Goal: Use online tool/utility: Utilize a website feature to perform a specific function

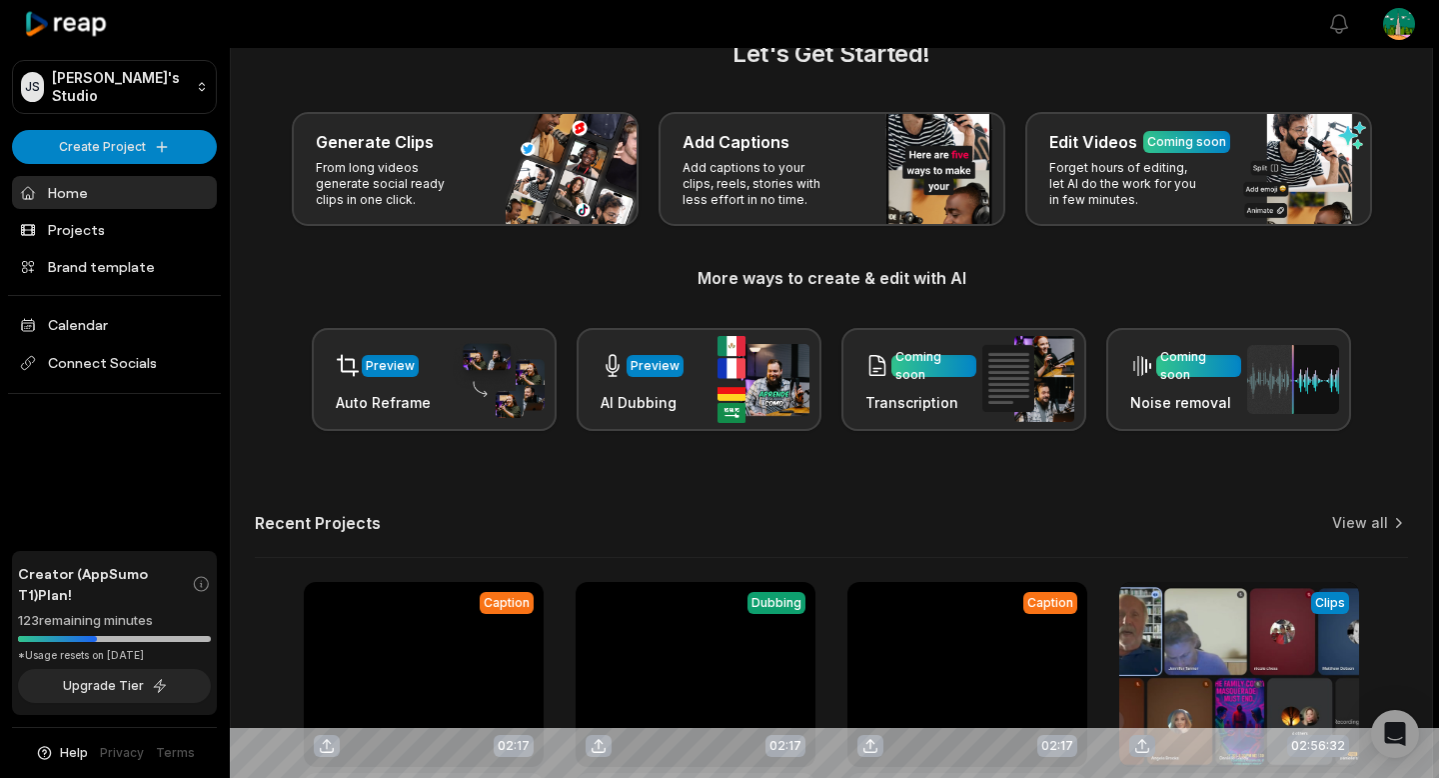
scroll to position [51, 0]
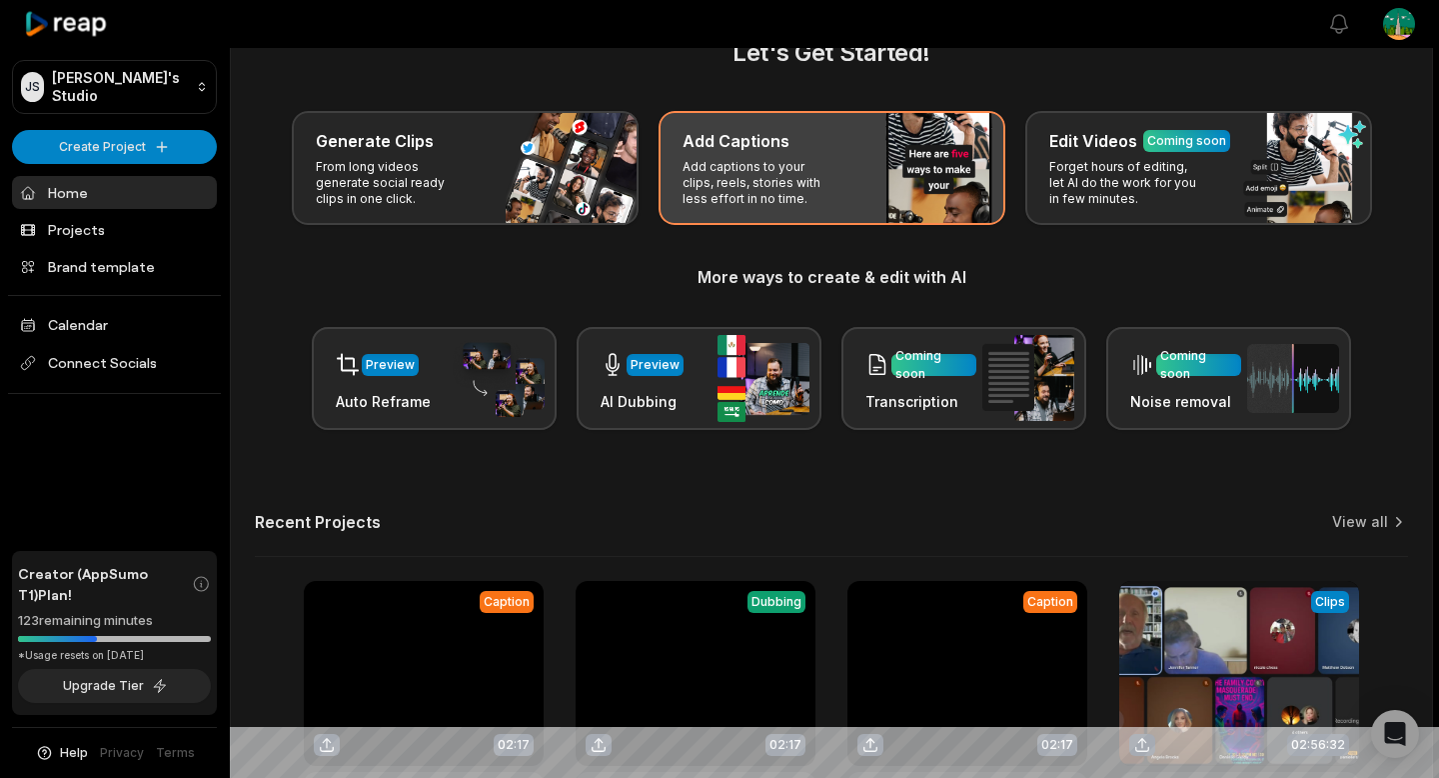
click at [839, 173] on div "Add Captions Add captions to your clips, reels, stories with less effort in no …" at bounding box center [832, 168] width 347 height 114
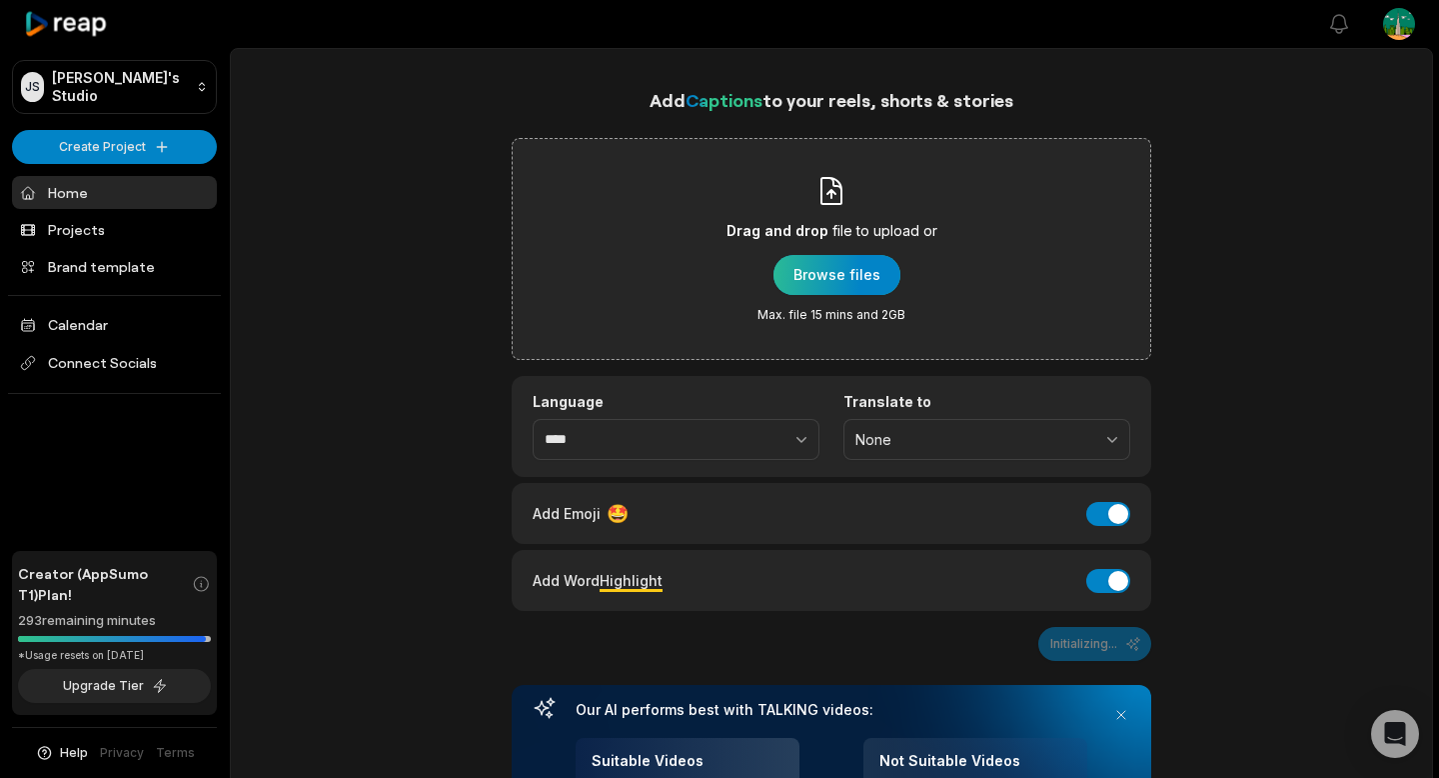
click at [837, 262] on div "button" at bounding box center [837, 275] width 127 height 40
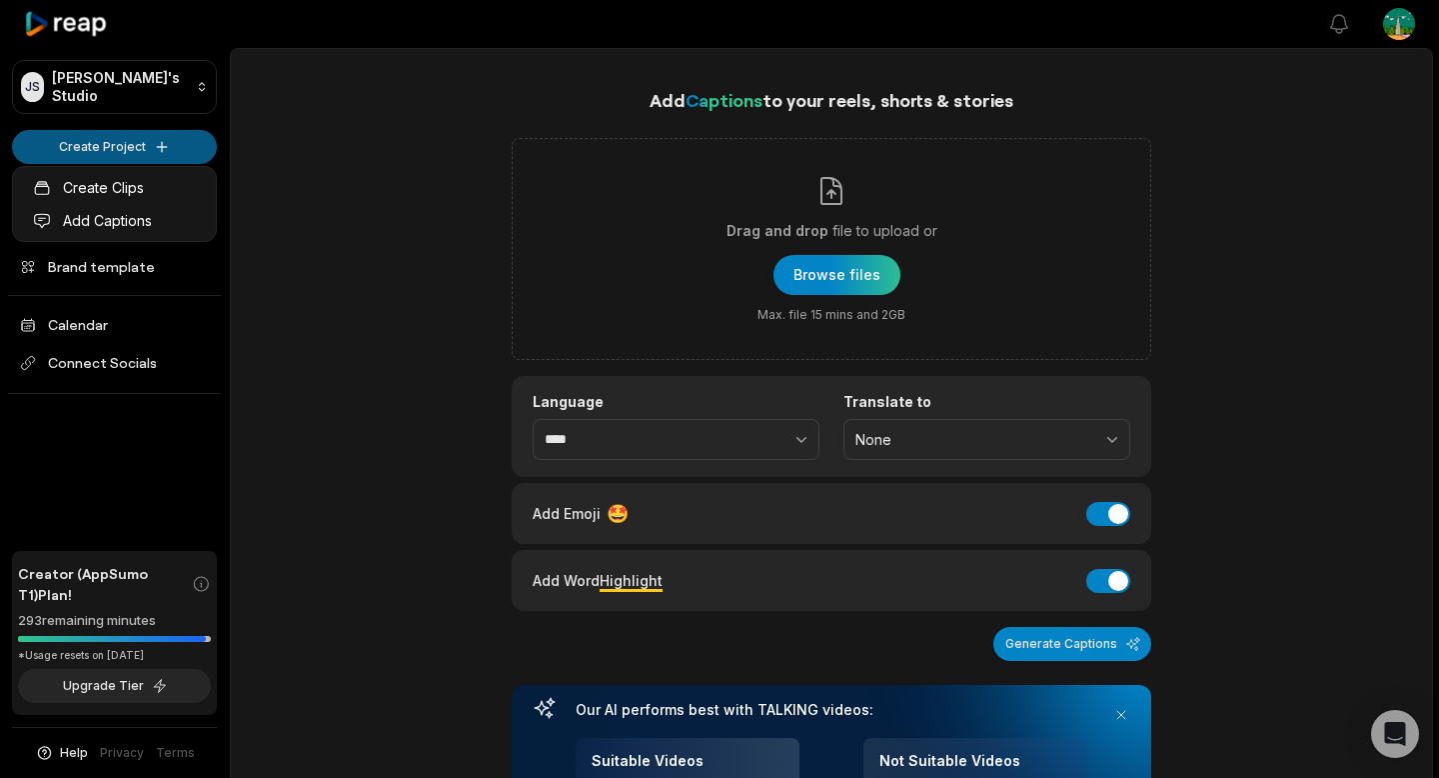
click at [87, 140] on html "[PERSON_NAME]'s Studio Create Project Home Projects Brand template Calendar Con…" at bounding box center [719, 389] width 1439 height 778
click at [786, 269] on html "[PERSON_NAME]'s Studio Create Project Home Projects Brand template Calendar Con…" at bounding box center [719, 389] width 1439 height 778
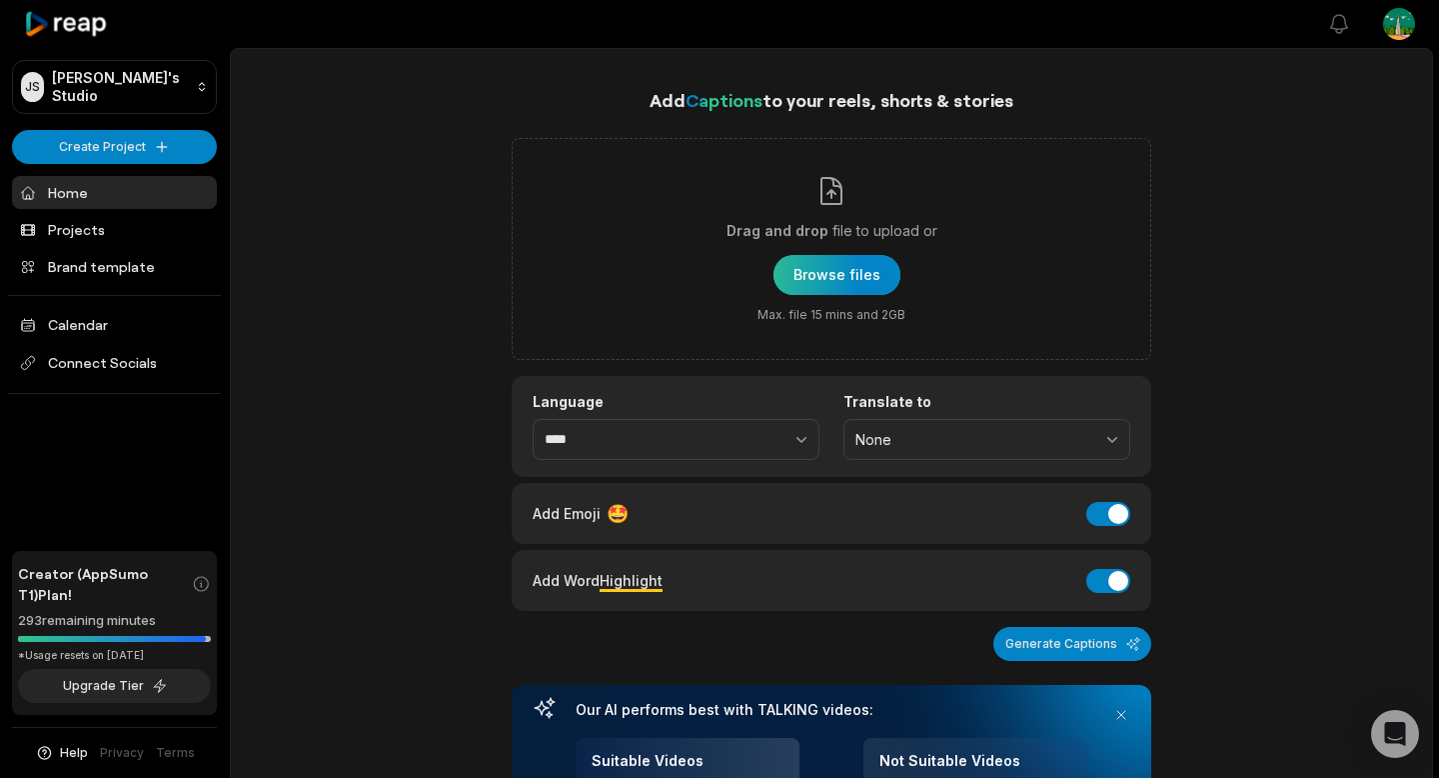
click at [836, 272] on div "button" at bounding box center [837, 275] width 127 height 40
click at [49, 29] on icon at bounding box center [66, 24] width 85 height 27
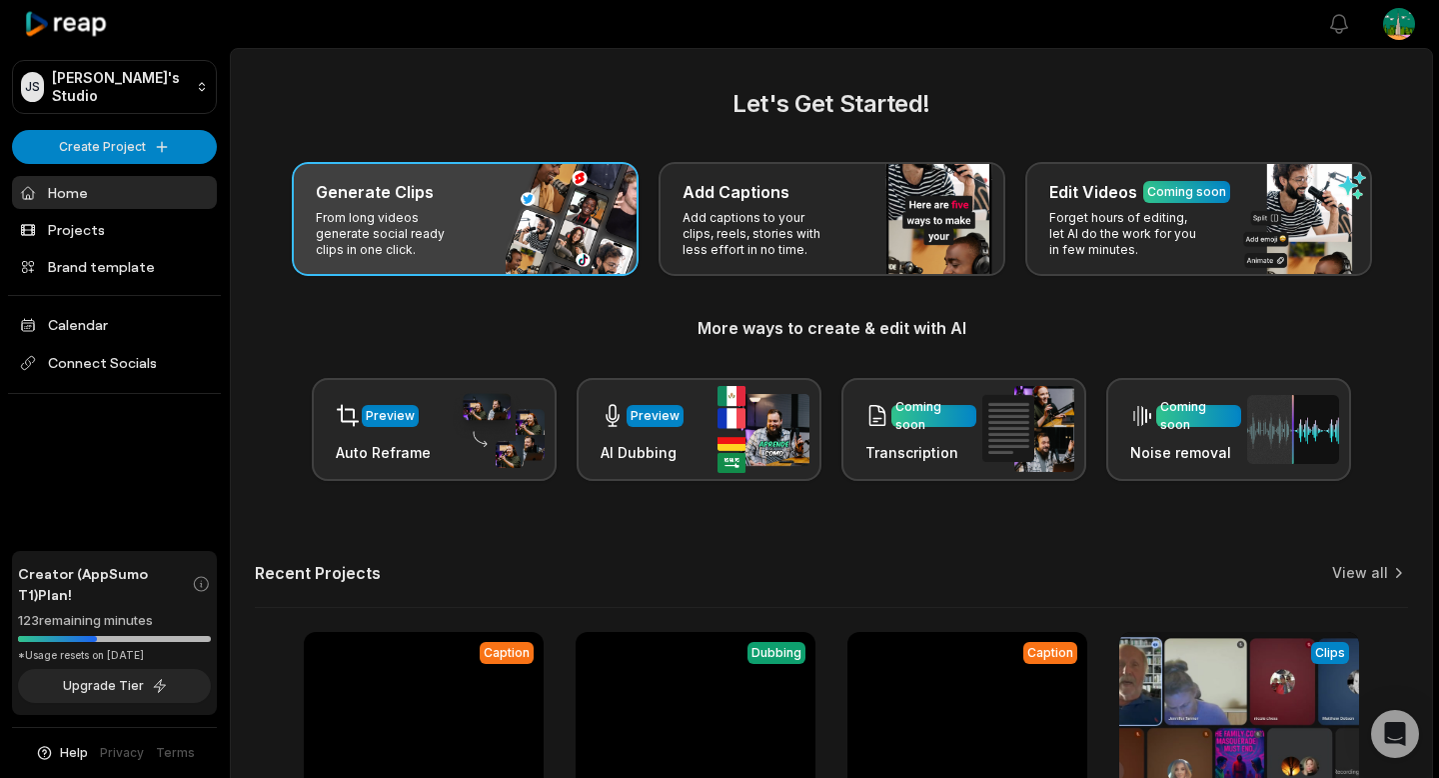
drag, startPoint x: 277, startPoint y: 241, endPoint x: 406, endPoint y: 244, distance: 129.0
click at [285, 242] on div "Generate Clips From long videos generate social ready clips in one click. Add C…" at bounding box center [831, 219] width 1153 height 114
click at [430, 244] on p "From long videos generate social ready clips in one click." at bounding box center [393, 234] width 155 height 48
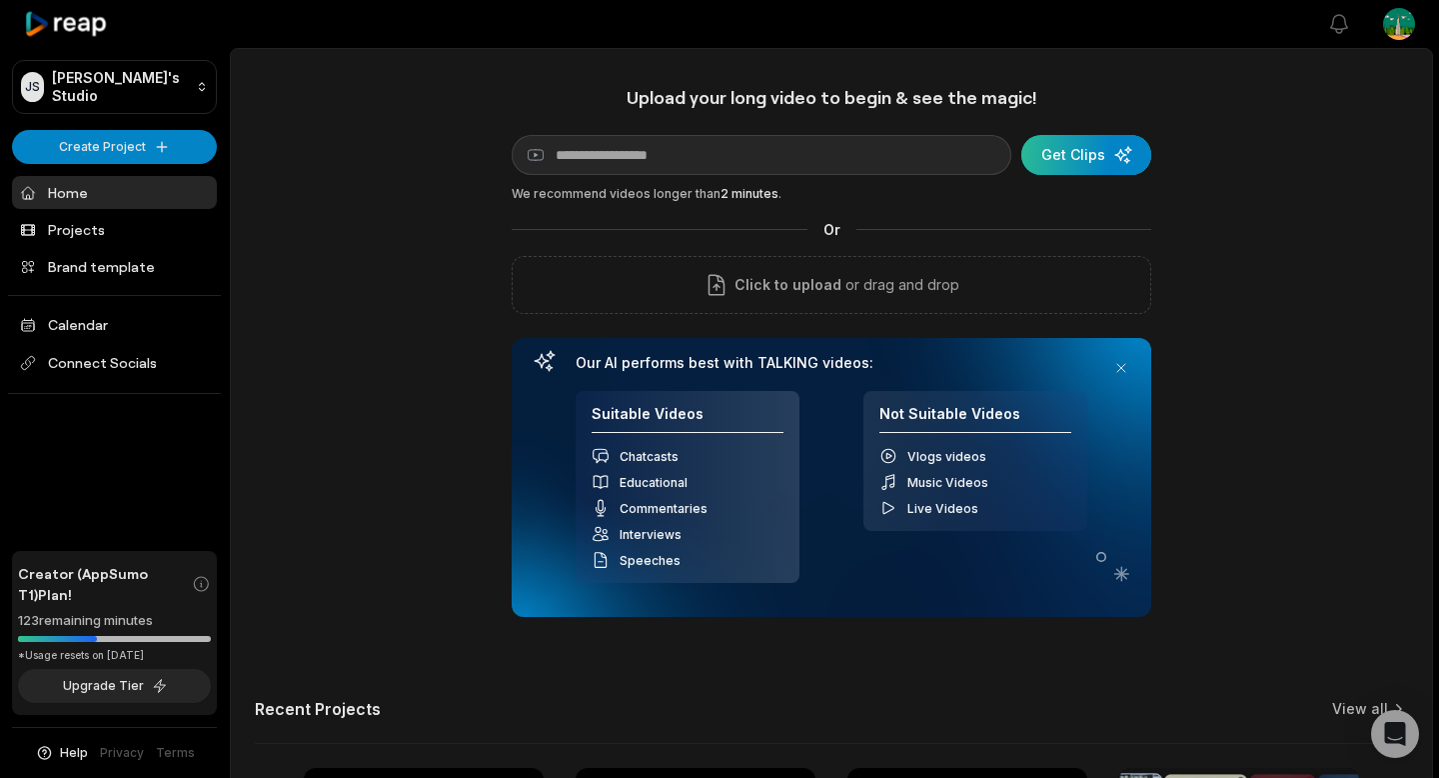
click at [1082, 153] on div "submit" at bounding box center [1086, 155] width 130 height 40
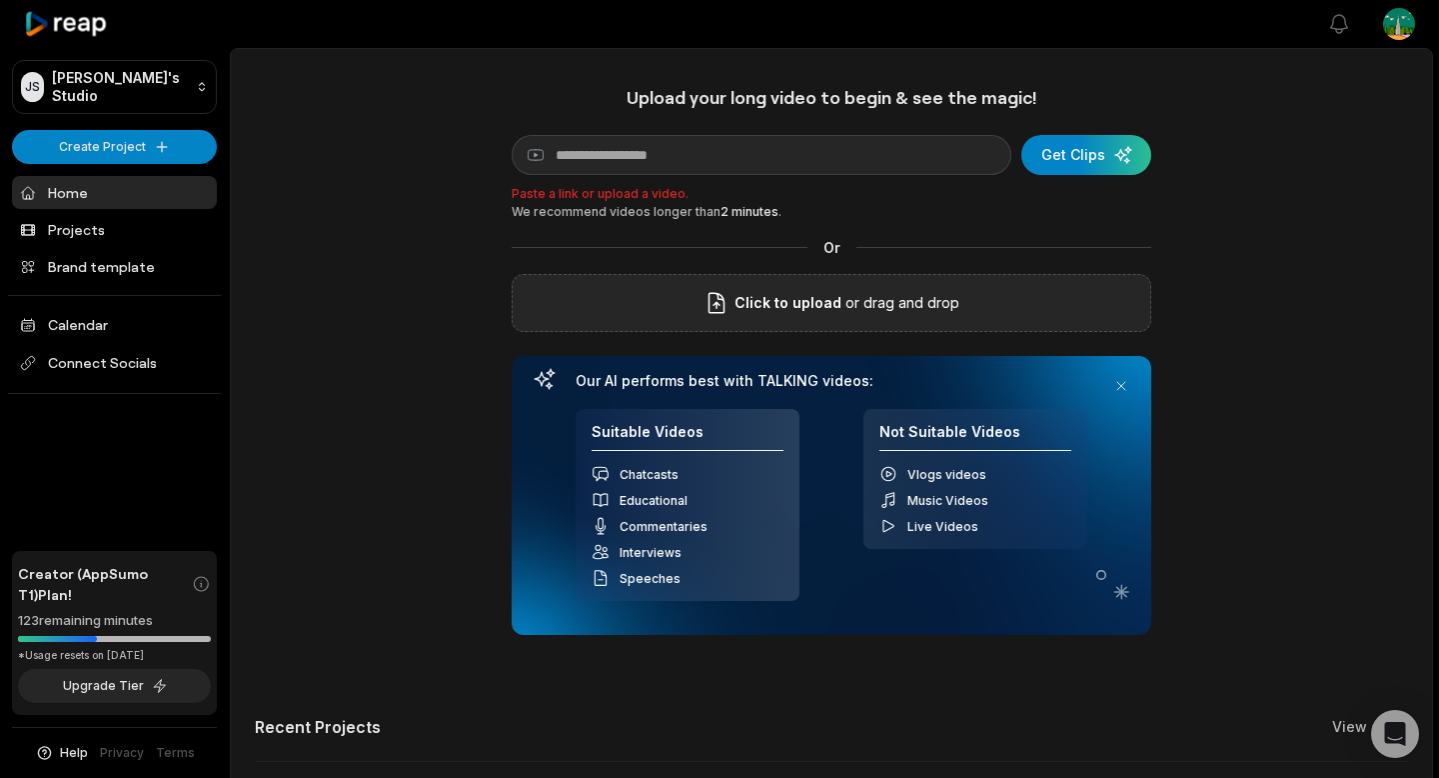
click at [952, 297] on p "or drag and drop" at bounding box center [901, 303] width 118 height 24
